Goal: Task Accomplishment & Management: Manage account settings

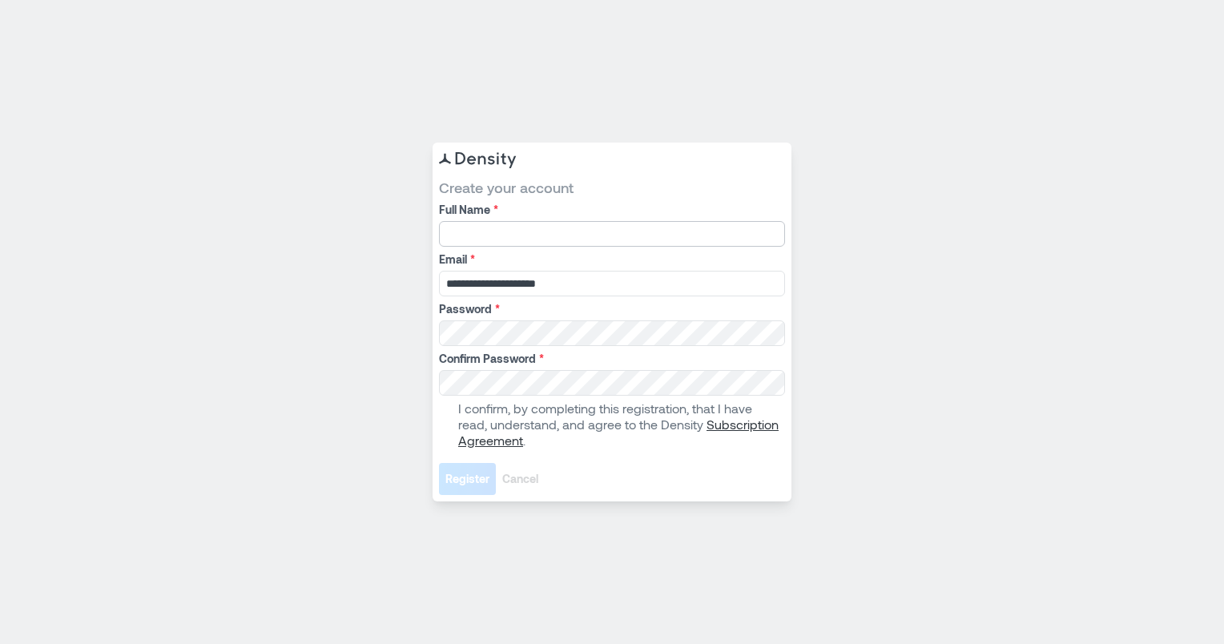
click at [481, 233] on input "Full Name *" at bounding box center [612, 234] width 346 height 26
type input "**********"
click at [446, 426] on span at bounding box center [445, 424] width 13 height 13
click at [484, 474] on span "Register" at bounding box center [467, 479] width 44 height 16
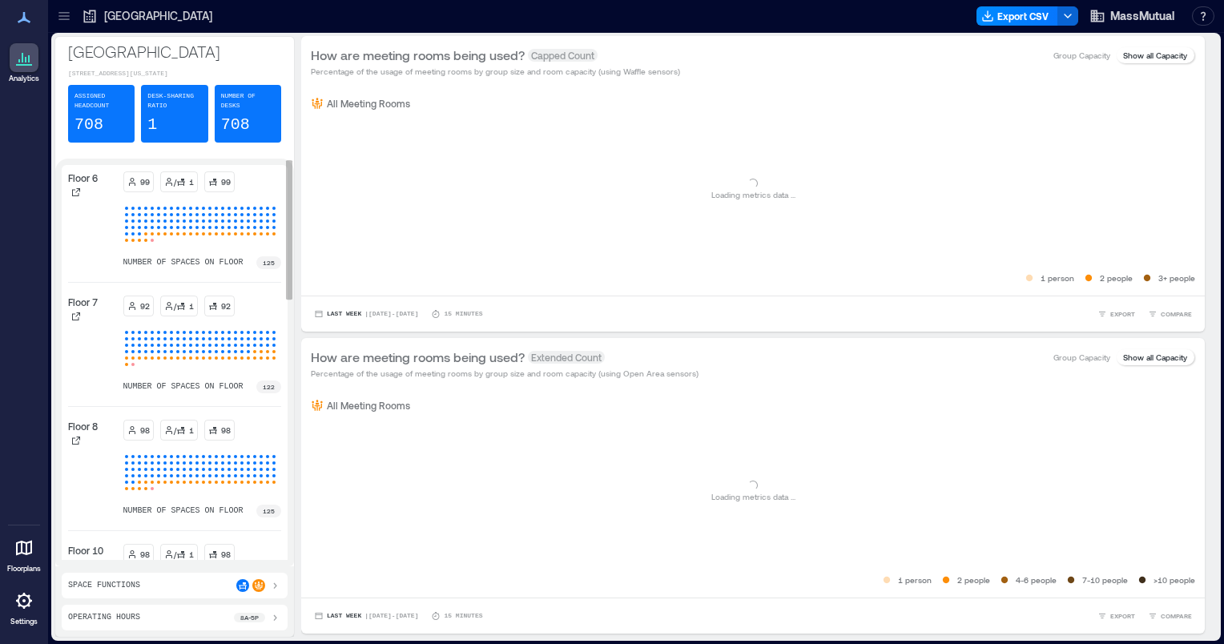
click at [248, 244] on div at bounding box center [202, 224] width 159 height 38
click at [140, 188] on p "99" at bounding box center [145, 181] width 10 height 13
click at [253, 114] on div "Number of Desks 708" at bounding box center [248, 114] width 67 height 58
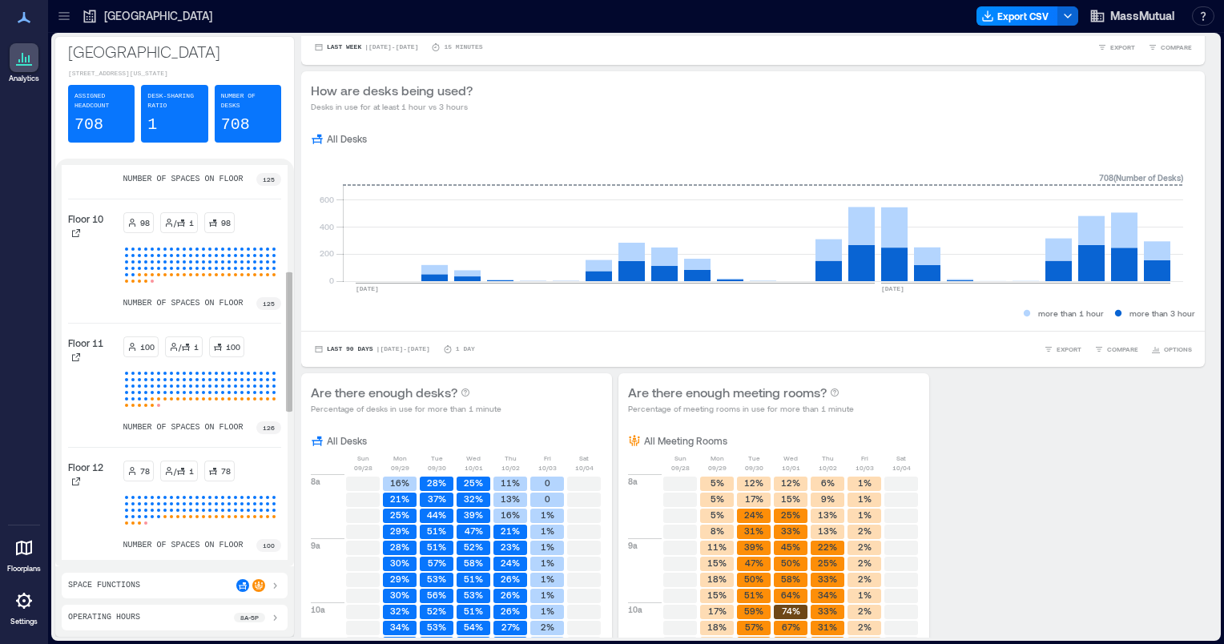
scroll to position [336, 0]
click at [143, 248] on div at bounding box center [146, 245] width 6 height 6
click at [87, 237] on div "Floor 10" at bounding box center [92, 222] width 49 height 29
drag, startPoint x: 87, startPoint y: 241, endPoint x: 242, endPoint y: 317, distance: 173.1
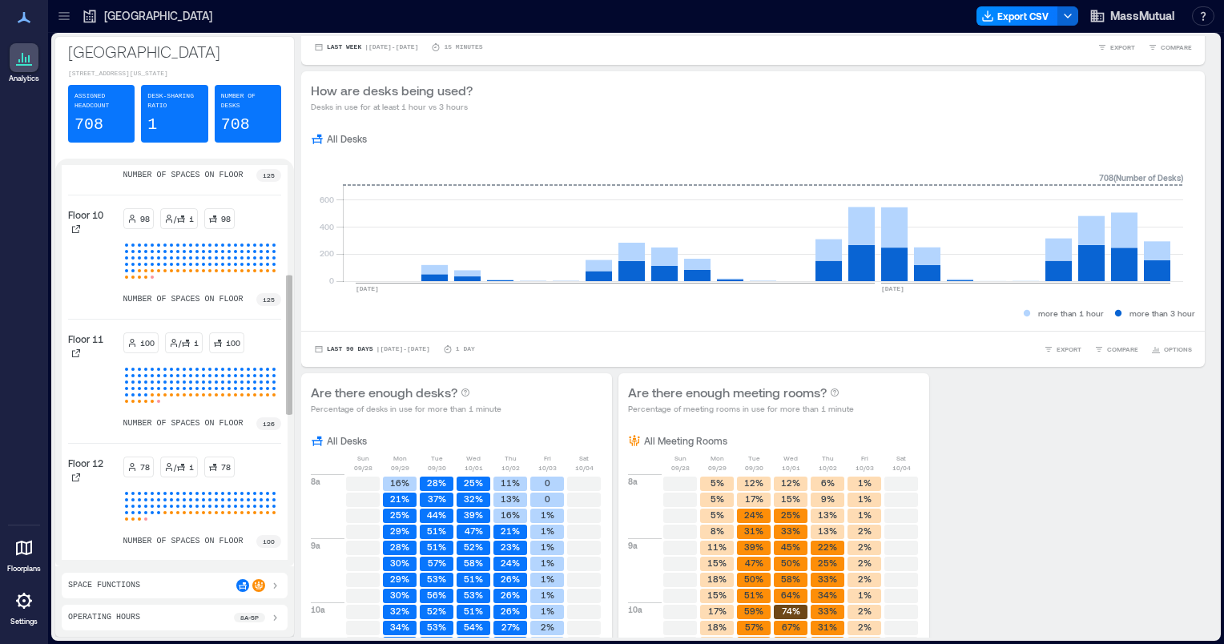
click at [242, 317] on div "Floor 6 99 / 1 99 number of spaces on floor 125 Floor 7 92 / 1 92 number of spa…" at bounding box center [174, 395] width 213 height 1119
click at [244, 320] on div "Floor 6 99 / 1 99 number of spaces on floor 125 Floor 7 92 / 1 92 number of spa…" at bounding box center [174, 395] width 213 height 1119
click at [136, 280] on div at bounding box center [139, 277] width 6 height 6
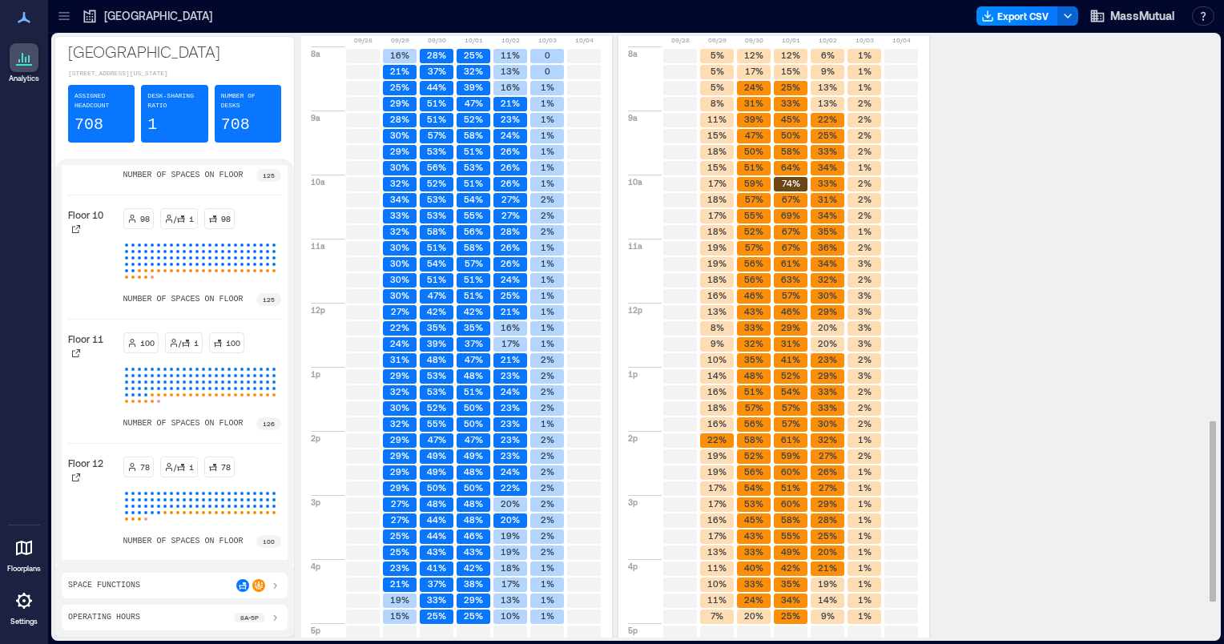
scroll to position [1279, 0]
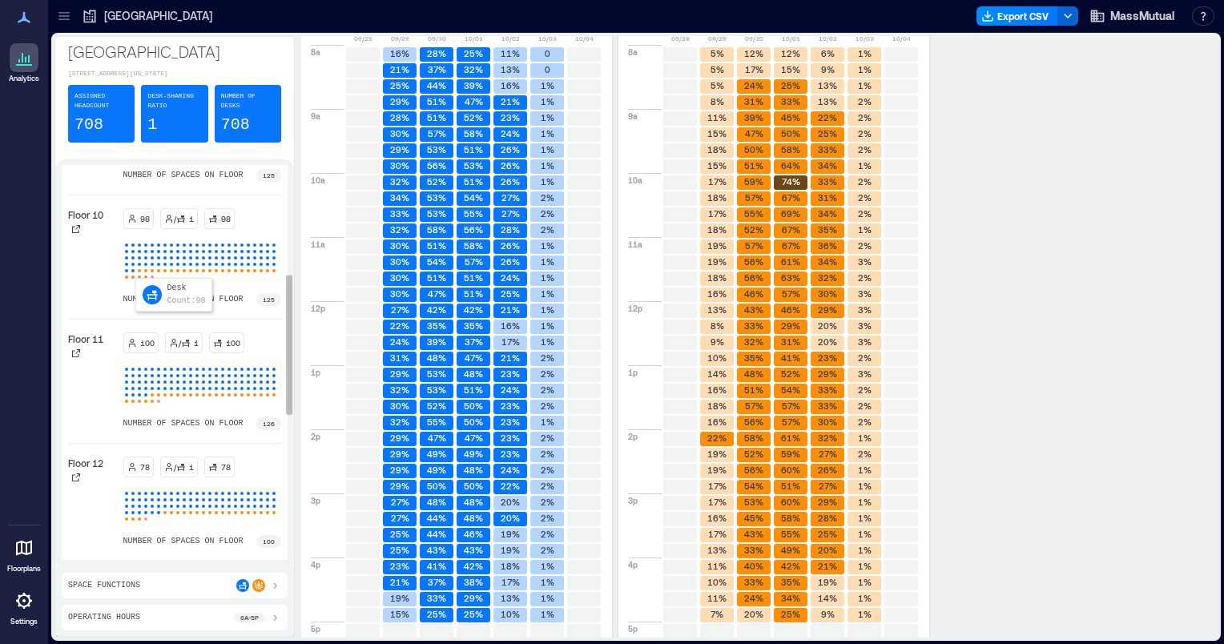
click at [139, 260] on span at bounding box center [139, 257] width 3 height 3
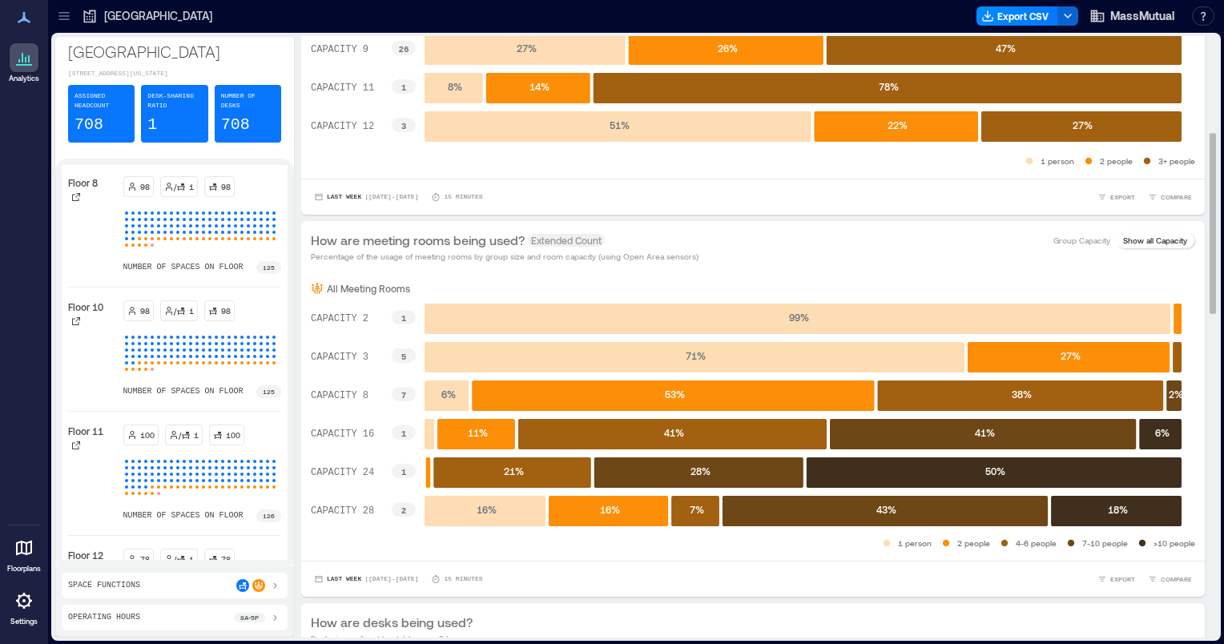
scroll to position [0, 0]
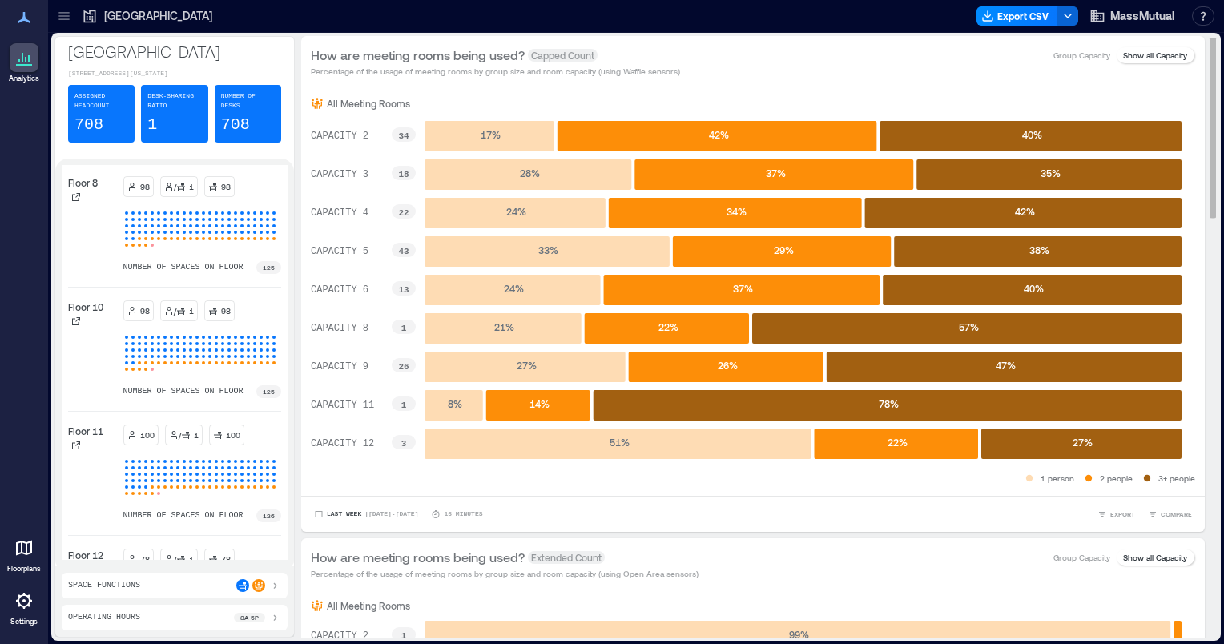
click at [1132, 58] on p "Show all Capacity" at bounding box center [1155, 55] width 64 height 13
click at [1163, 53] on p "Show all Capacity" at bounding box center [1155, 55] width 64 height 13
click at [1131, 65] on div "How are meeting rooms being used? Capped Count Percentage of the usage of meeti…" at bounding box center [753, 62] width 885 height 32
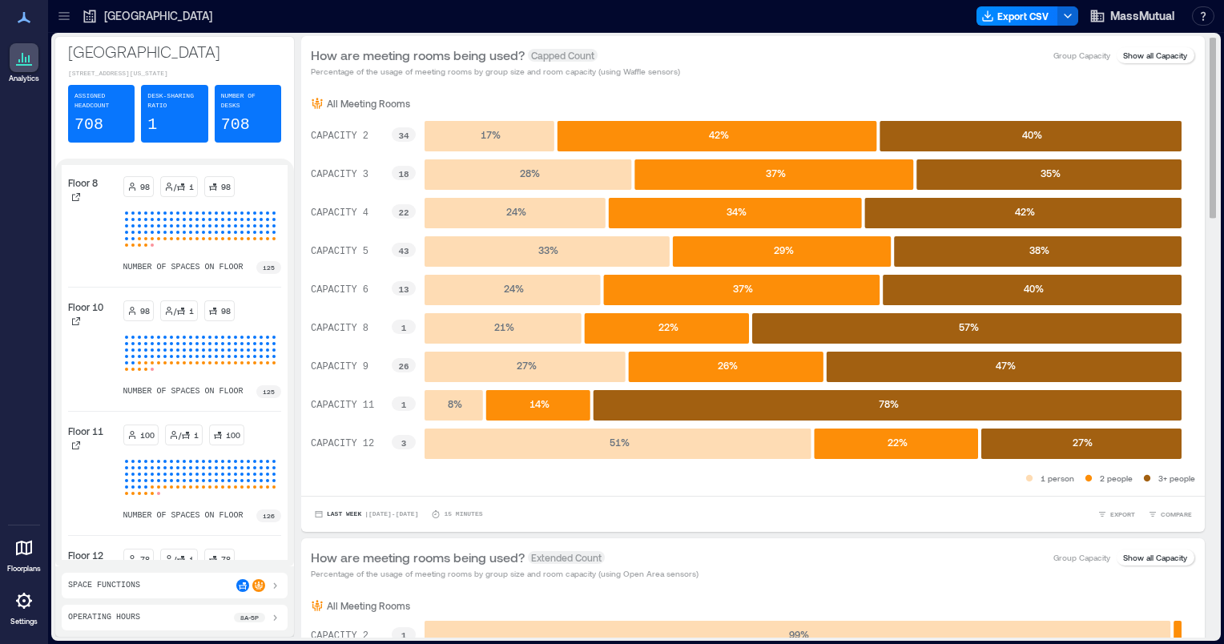
click at [1125, 53] on p "Show all Capacity" at bounding box center [1155, 55] width 64 height 13
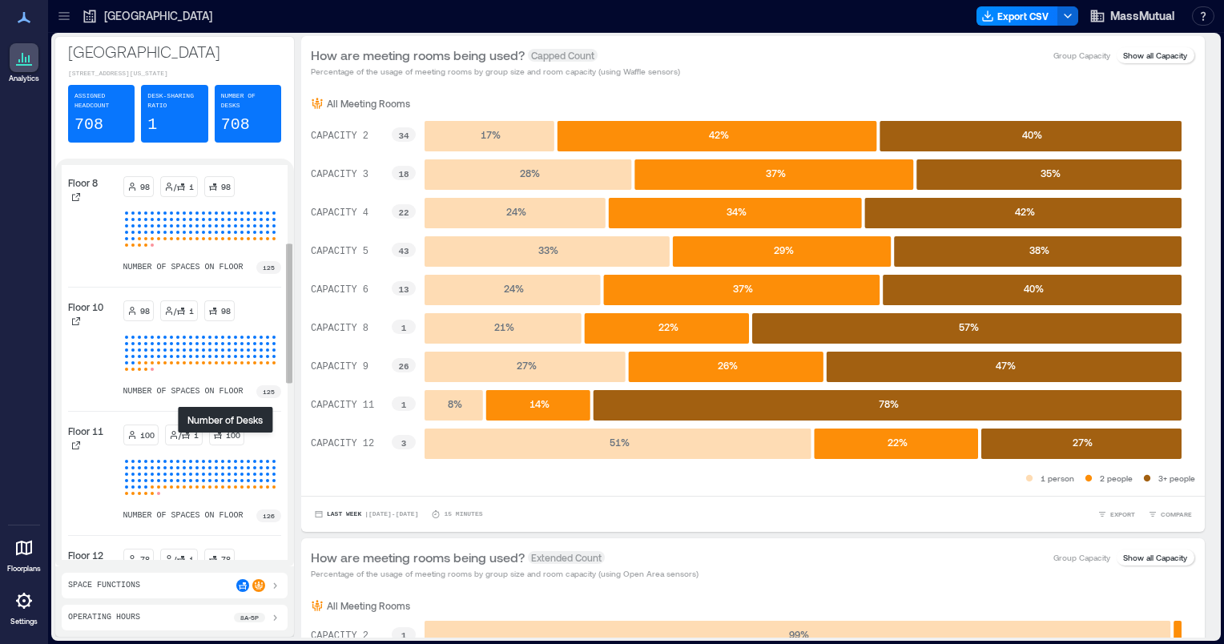
click at [218, 439] on icon at bounding box center [218, 435] width 8 height 7
click at [67, 14] on icon at bounding box center [64, 16] width 16 height 16
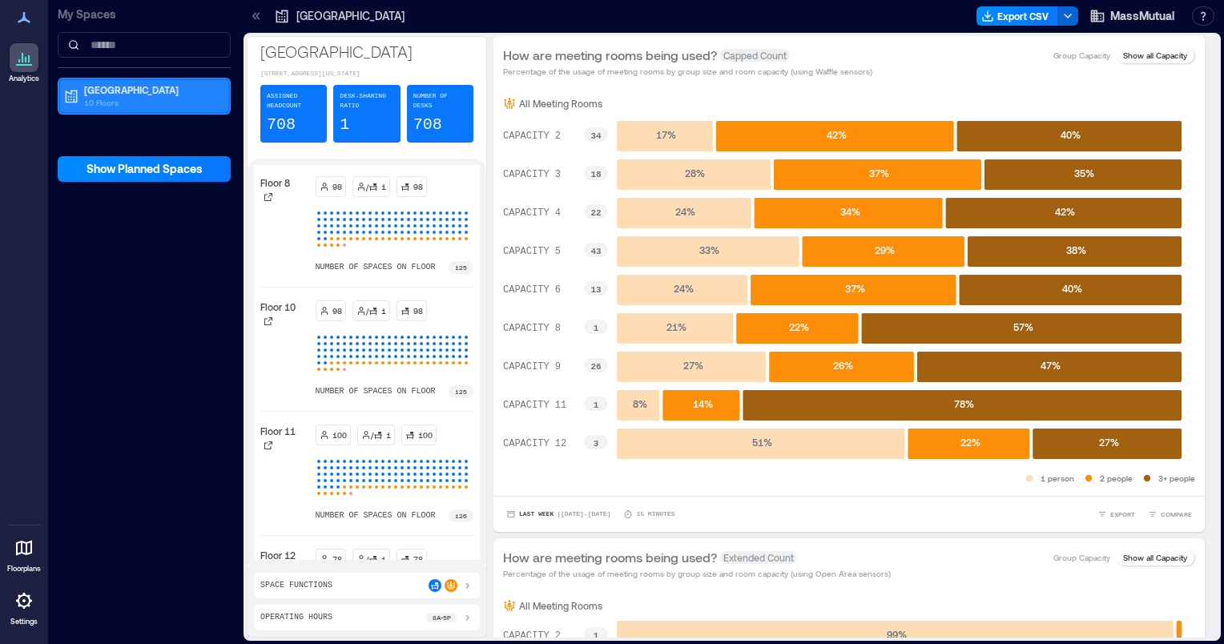
click at [102, 107] on p "10 Floors" at bounding box center [151, 102] width 135 height 13
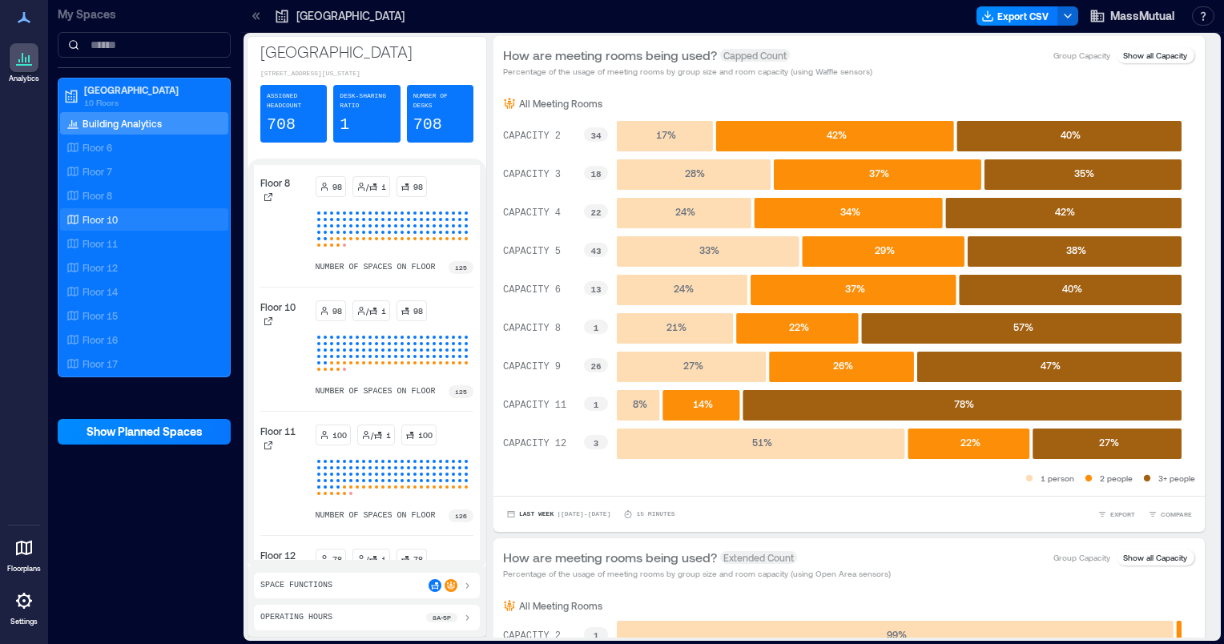
click at [95, 213] on p "Floor 10" at bounding box center [100, 219] width 35 height 13
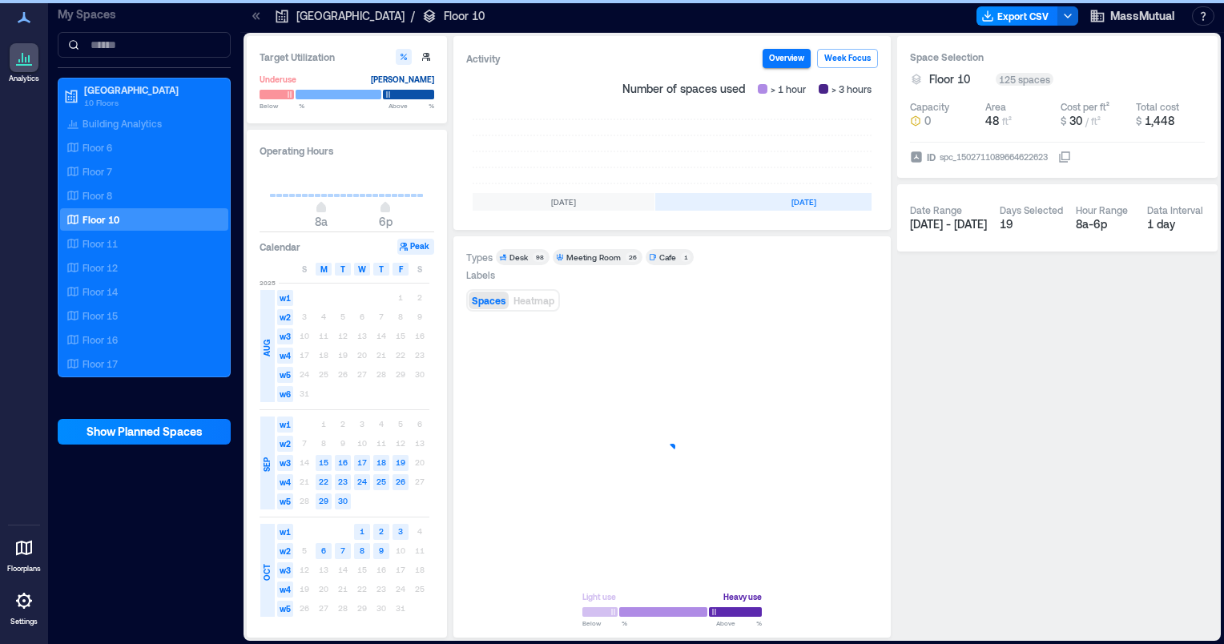
scroll to position [0, 466]
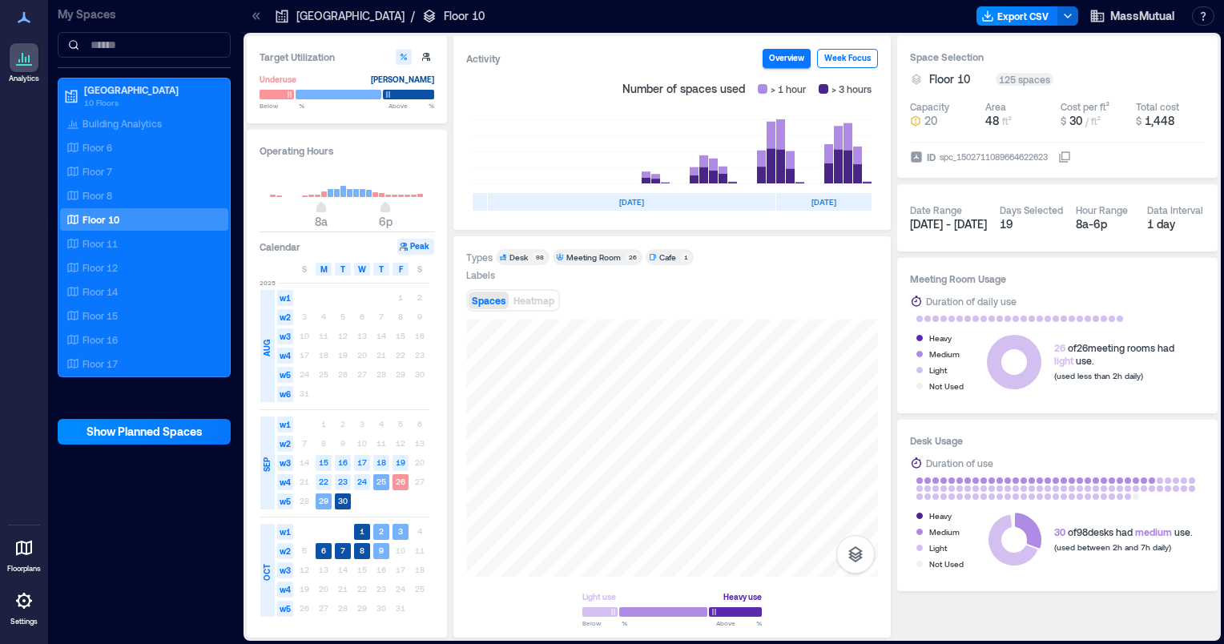
click at [829, 54] on button "Week Focus" at bounding box center [847, 58] width 61 height 19
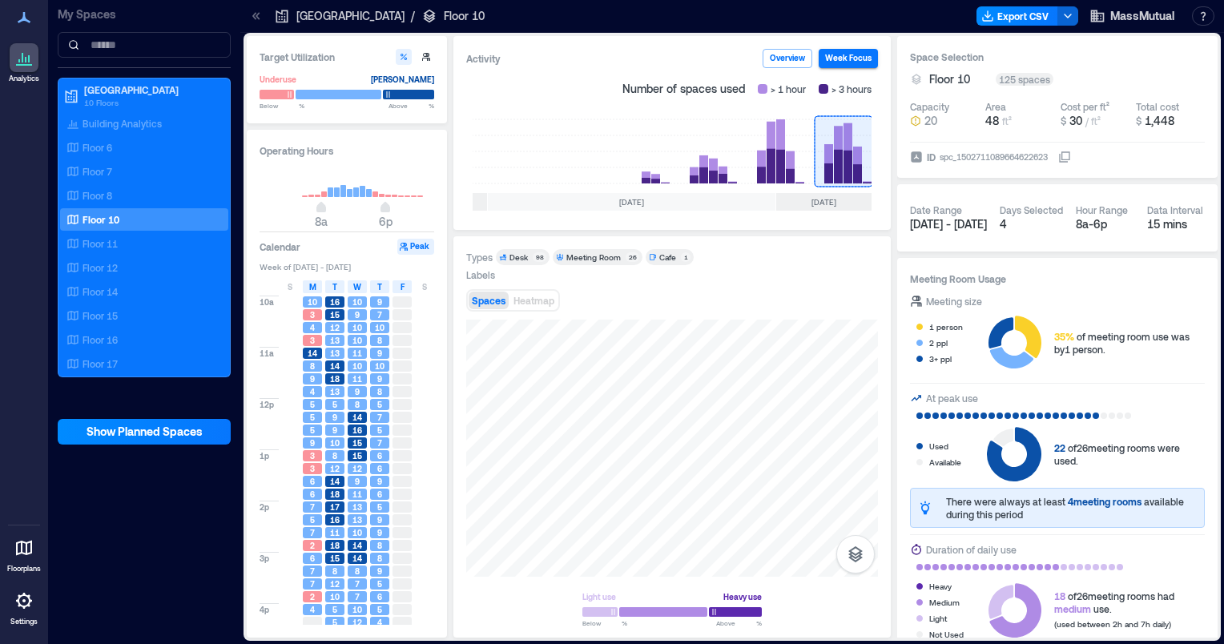
scroll to position [101, 0]
click at [349, 191] on rect at bounding box center [350, 193] width 6 height 8
click at [413, 252] on button "Peak" at bounding box center [415, 247] width 37 height 16
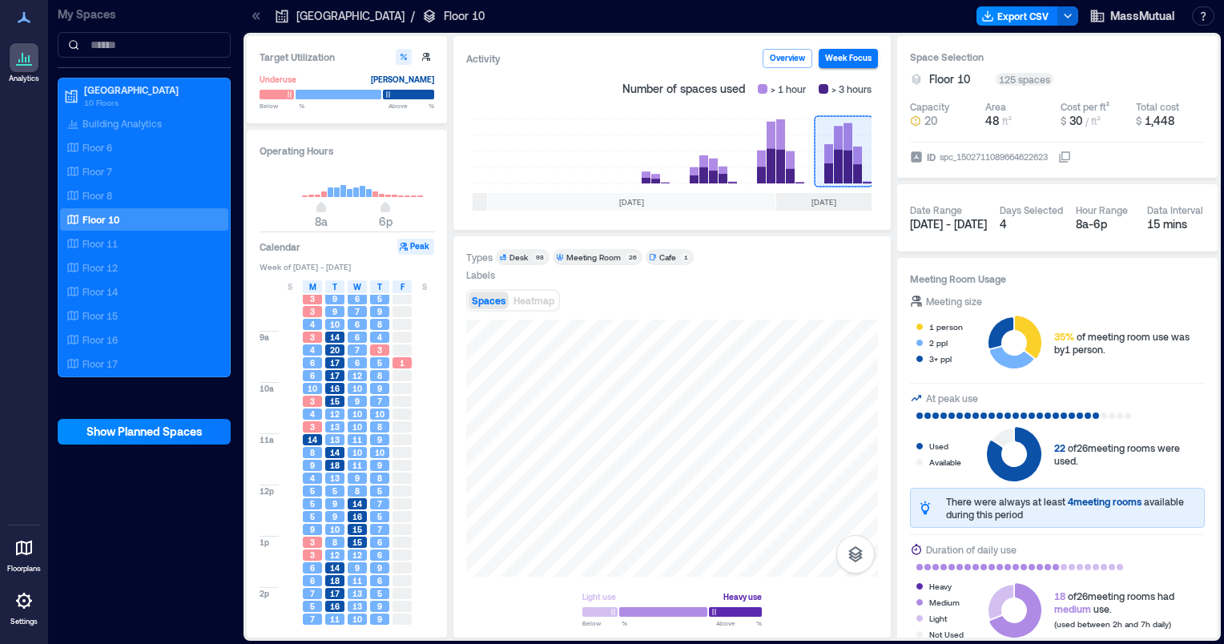
scroll to position [18, 0]
click at [525, 303] on span "Heatmap" at bounding box center [534, 300] width 41 height 11
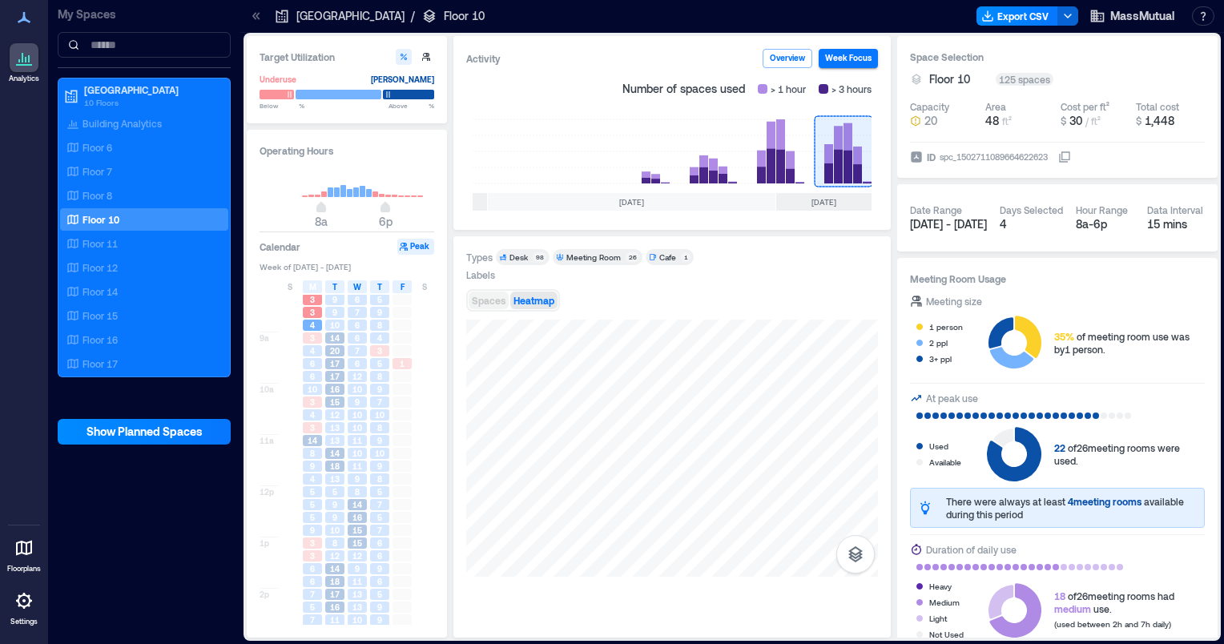
click at [490, 307] on button "Spaces" at bounding box center [489, 301] width 40 height 18
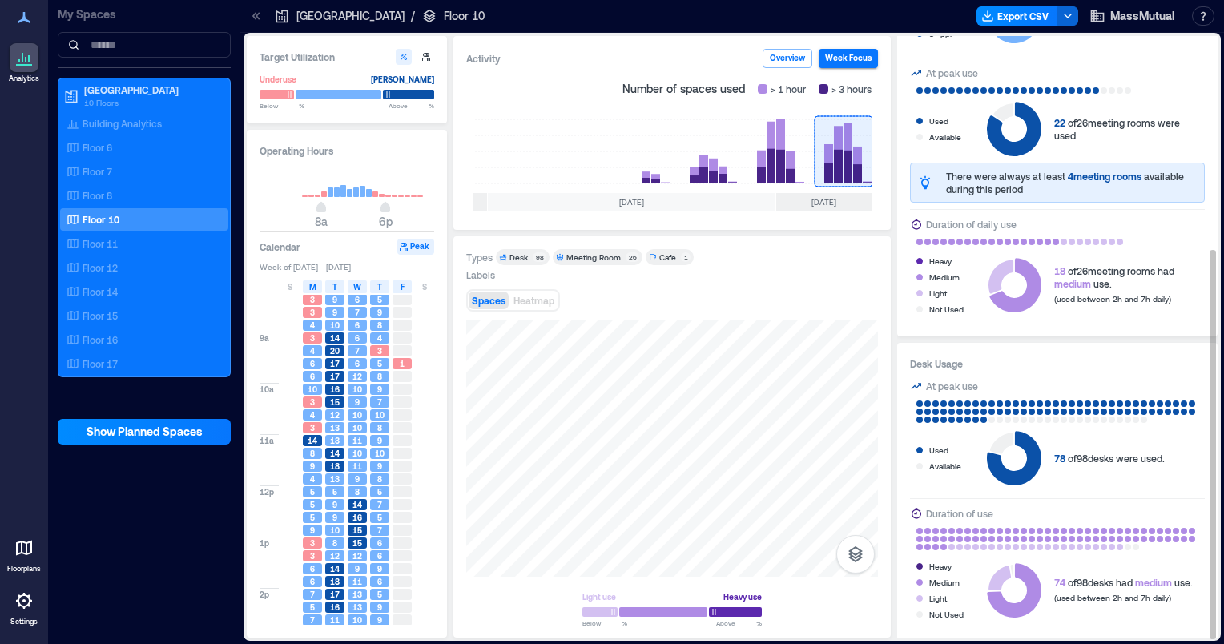
scroll to position [328, 0]
